Goal: Contribute content

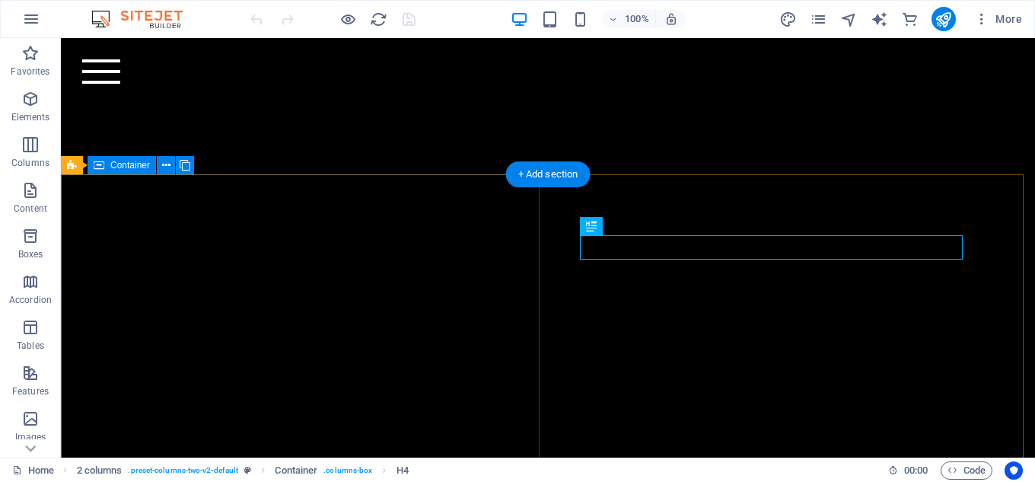
scroll to position [283, 0]
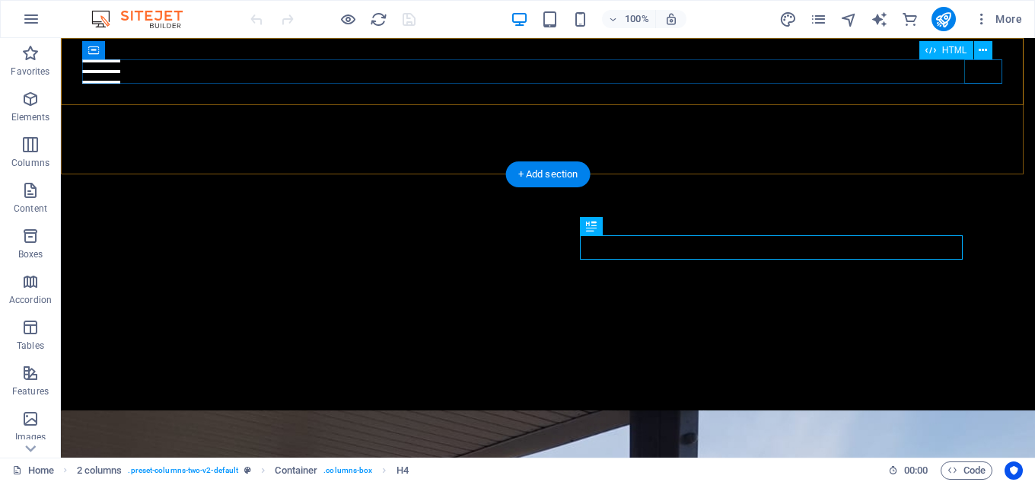
click at [978, 82] on div at bounding box center [547, 71] width 931 height 24
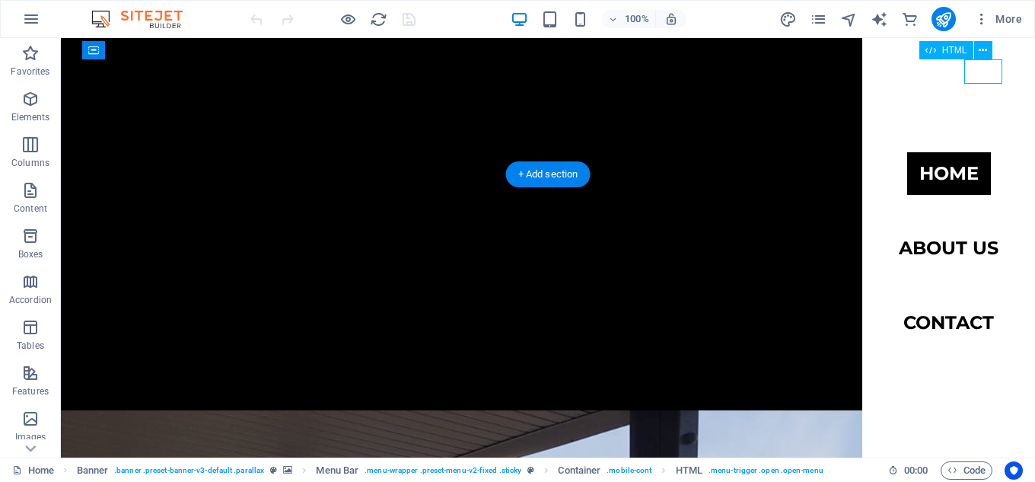
click at [978, 82] on div at bounding box center [547, 71] width 931 height 24
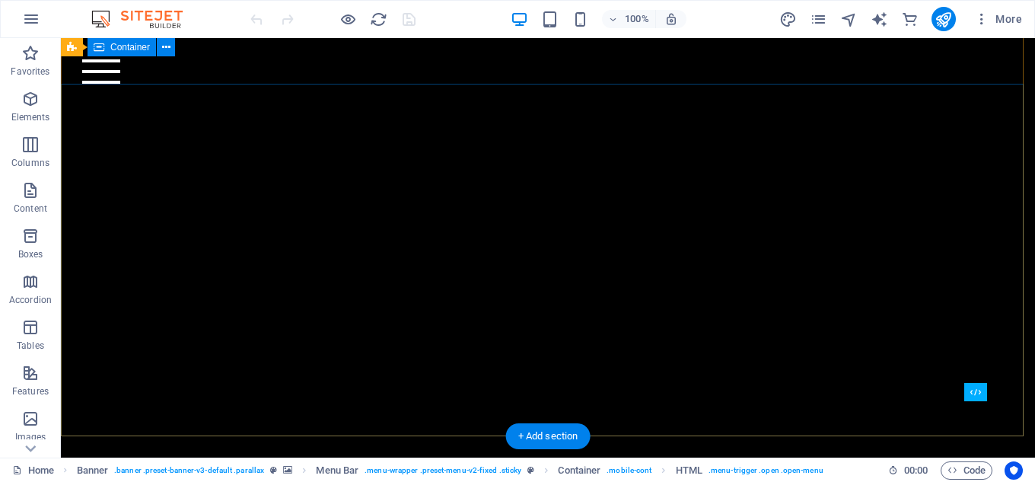
scroll to position [0, 0]
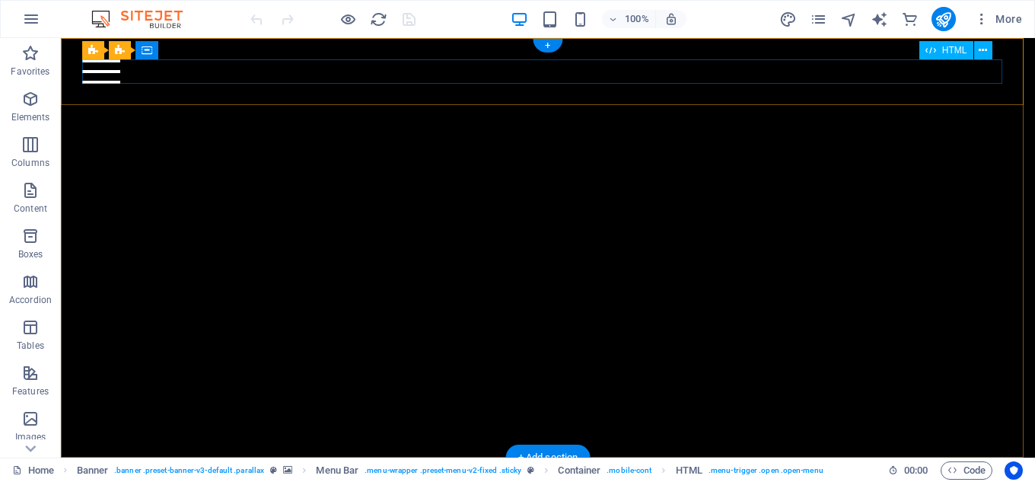
click at [982, 73] on div at bounding box center [547, 71] width 931 height 24
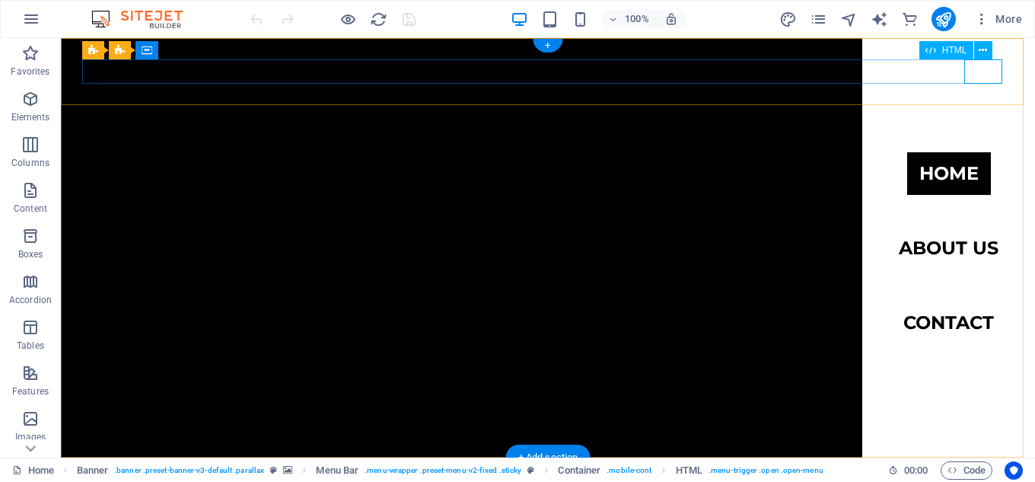
click at [982, 73] on div at bounding box center [547, 71] width 931 height 24
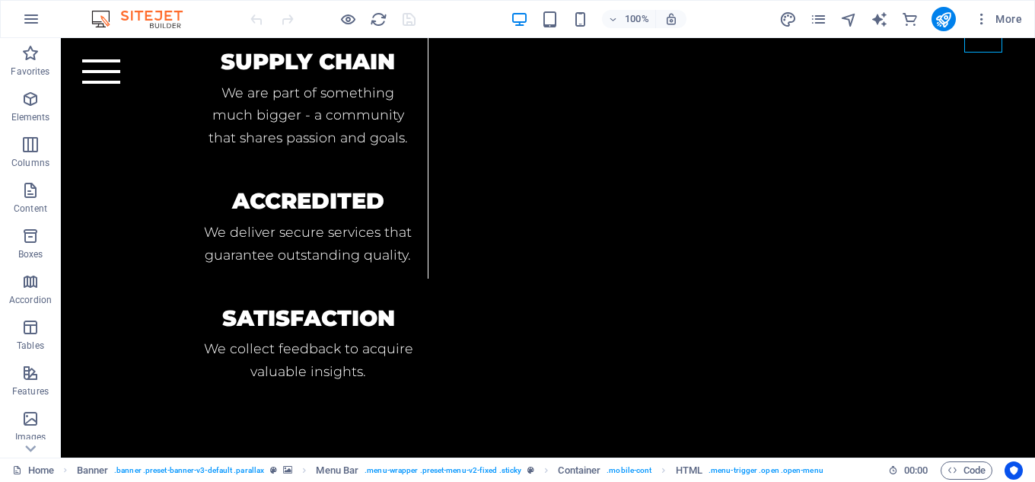
scroll to position [2494, 0]
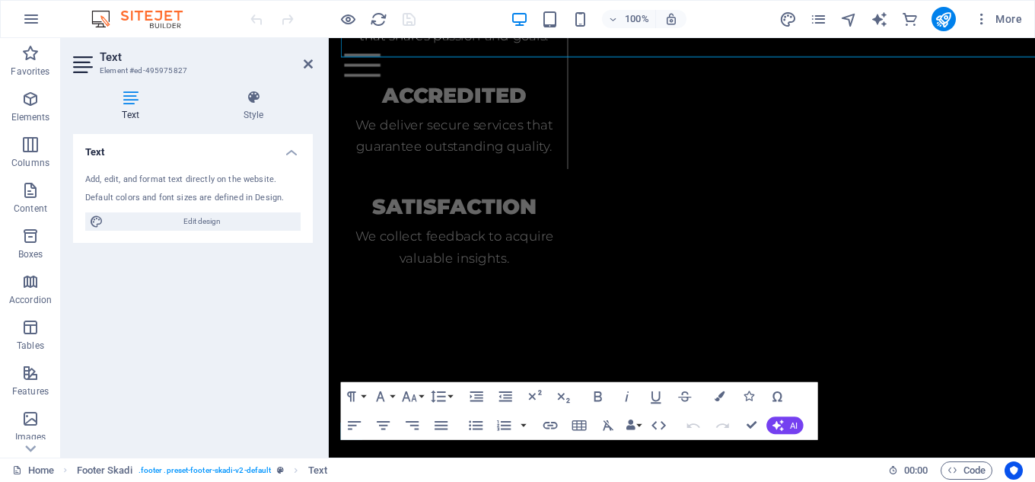
scroll to position [2881, 0]
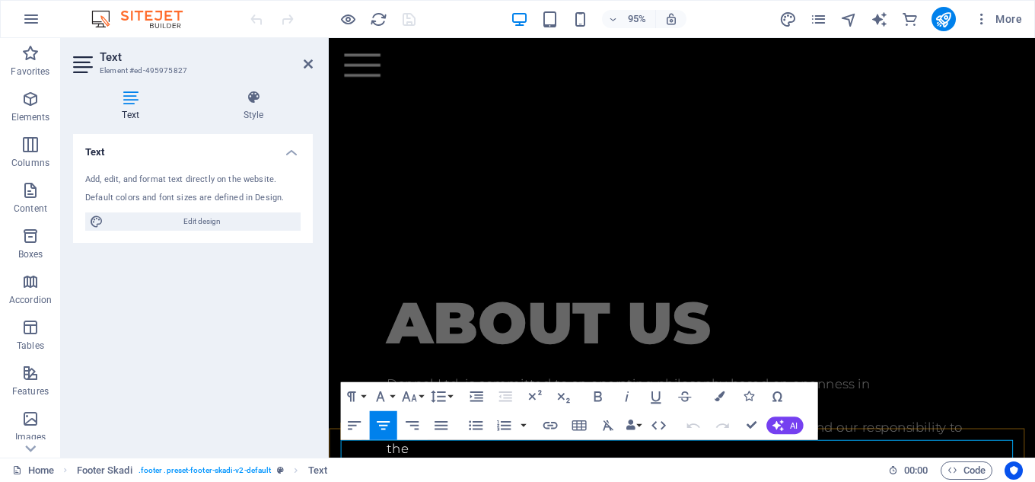
drag, startPoint x: 769, startPoint y: 474, endPoint x: 823, endPoint y: 476, distance: 54.0
copy p "| Privacy"
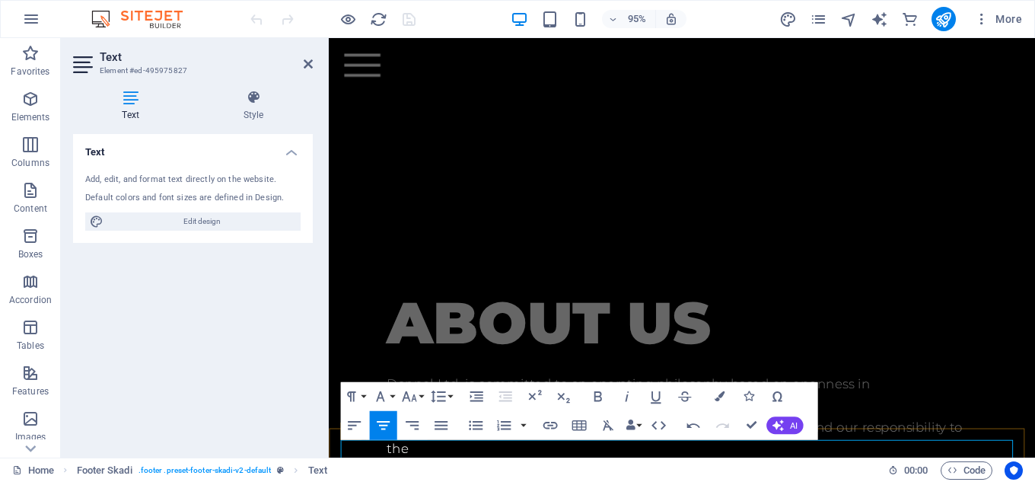
click at [558, 419] on icon "button" at bounding box center [550, 424] width 18 height 18
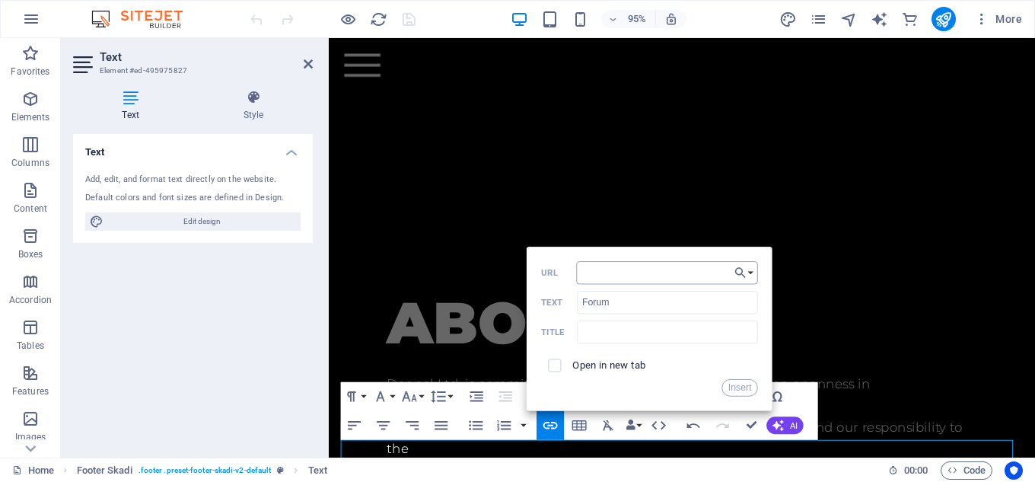
click at [642, 268] on input "URL" at bounding box center [667, 271] width 182 height 23
click at [618, 275] on input "[URL][DOMAIN_NAME]" at bounding box center [667, 271] width 182 height 23
type input "[URL][DOMAIN_NAME]"
click at [740, 390] on button "Insert" at bounding box center [739, 387] width 37 height 18
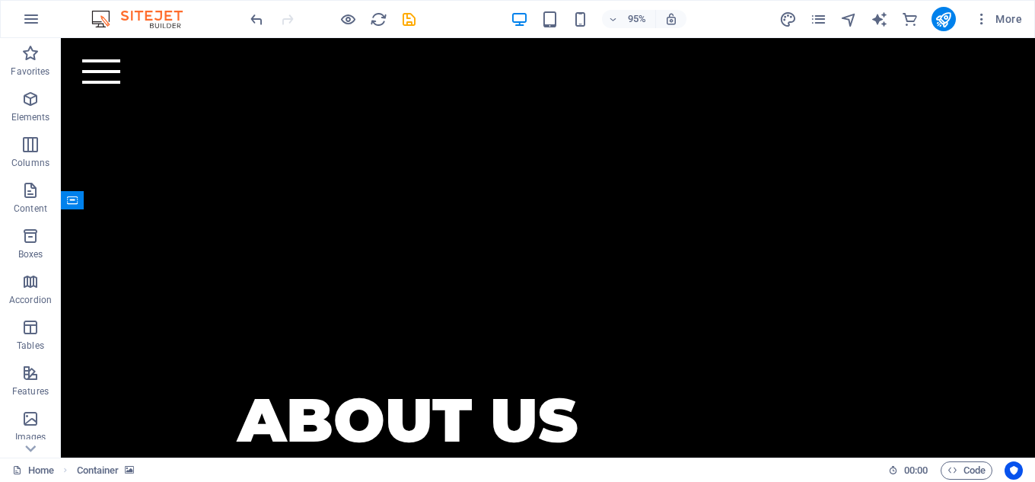
scroll to position [2494, 0]
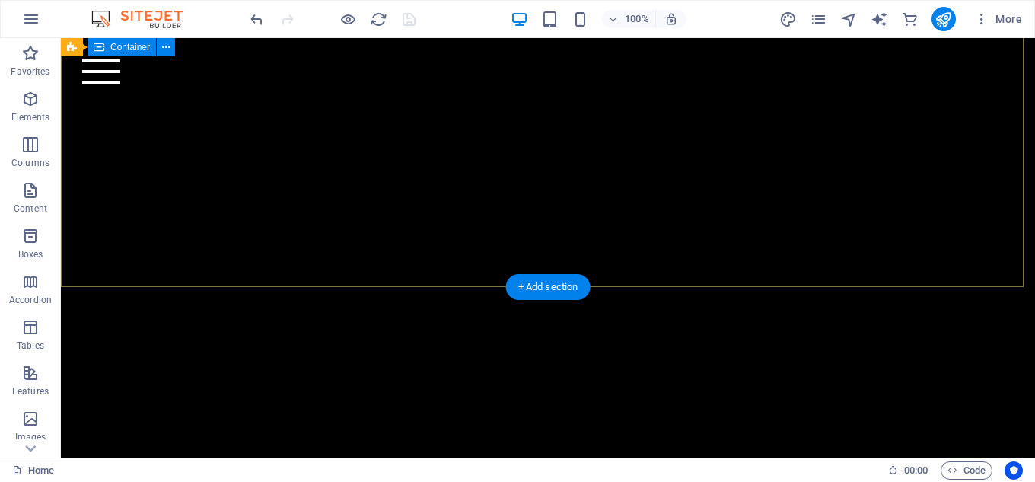
scroll to position [0, 0]
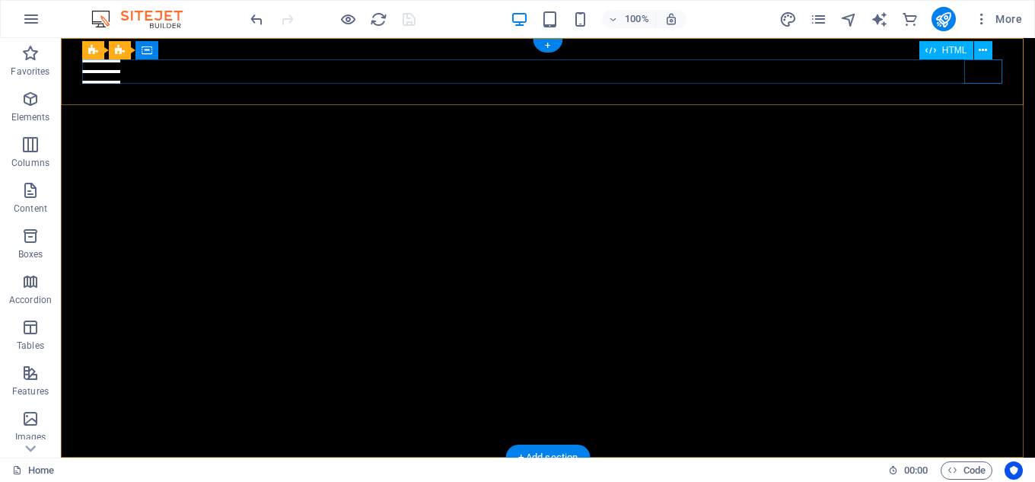
click at [985, 78] on div at bounding box center [547, 71] width 931 height 24
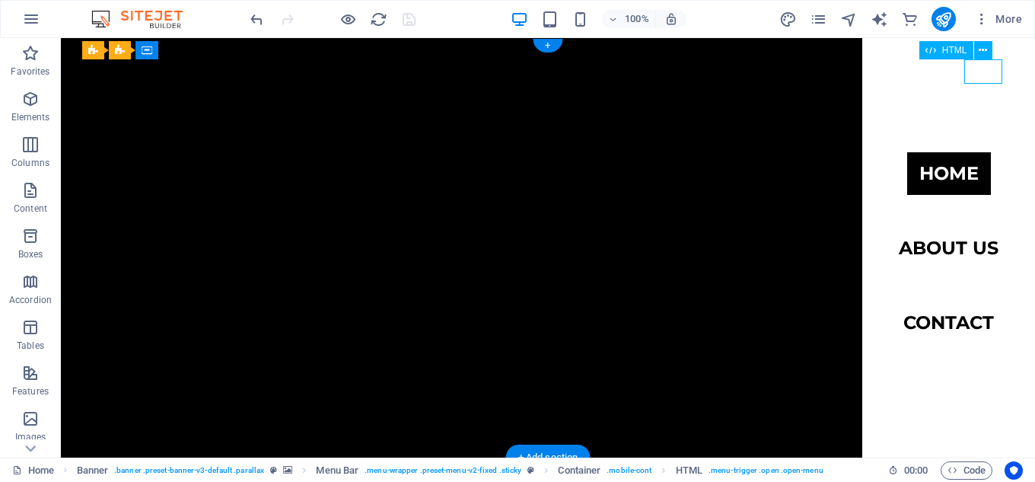
click at [985, 78] on div at bounding box center [547, 71] width 931 height 24
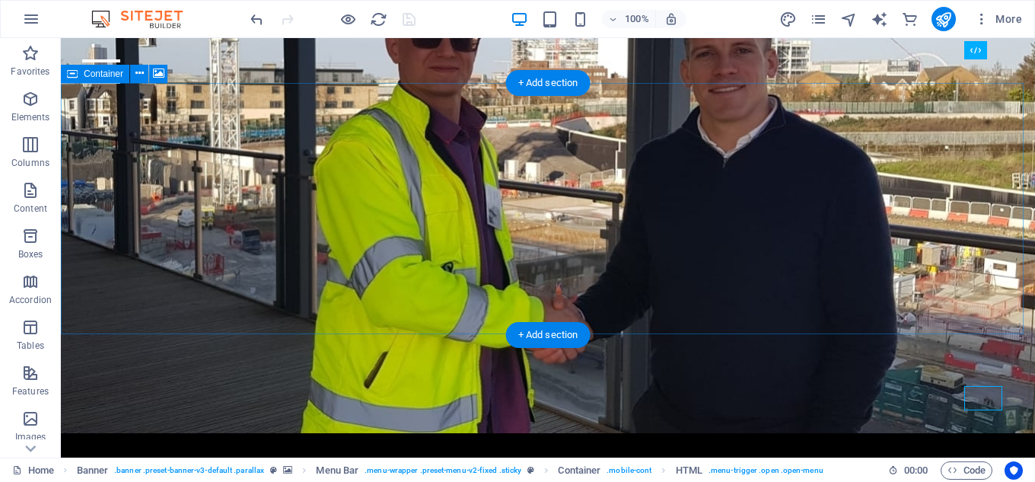
scroll to position [1294, 0]
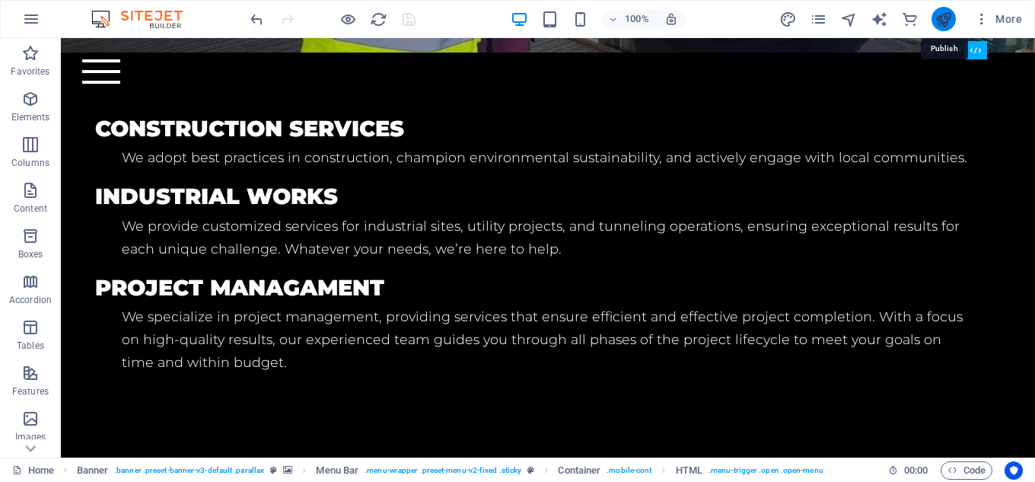
click at [942, 21] on icon "publish" at bounding box center [943, 20] width 18 height 18
